Goal: Information Seeking & Learning: Stay updated

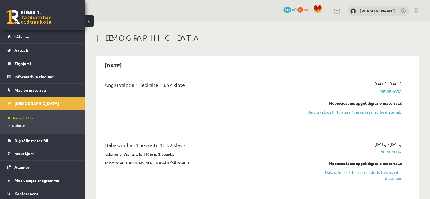
click at [27, 102] on span "[DEMOGRAPHIC_DATA]" at bounding box center [36, 103] width 44 height 5
click at [22, 34] on link "Sākums" at bounding box center [42, 36] width 70 height 13
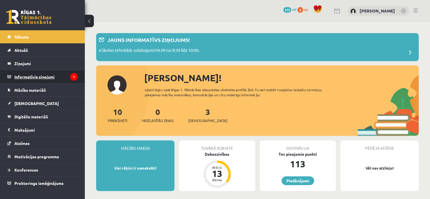
click at [40, 80] on legend "Informatīvie ziņojumi 1" at bounding box center [45, 76] width 63 height 13
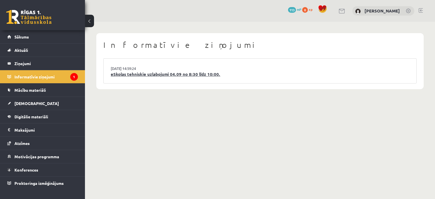
click at [171, 74] on link "eSkolas tehniskie uzlabojumi 04.09 no 8:30 līdz 10:00." at bounding box center [260, 74] width 298 height 7
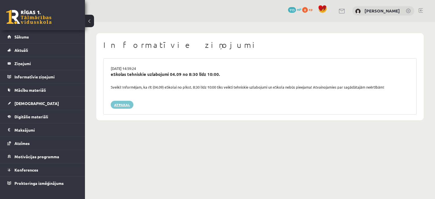
click at [123, 108] on link "Atpakaļ" at bounding box center [122, 105] width 23 height 8
